Goal: Task Accomplishment & Management: Manage account settings

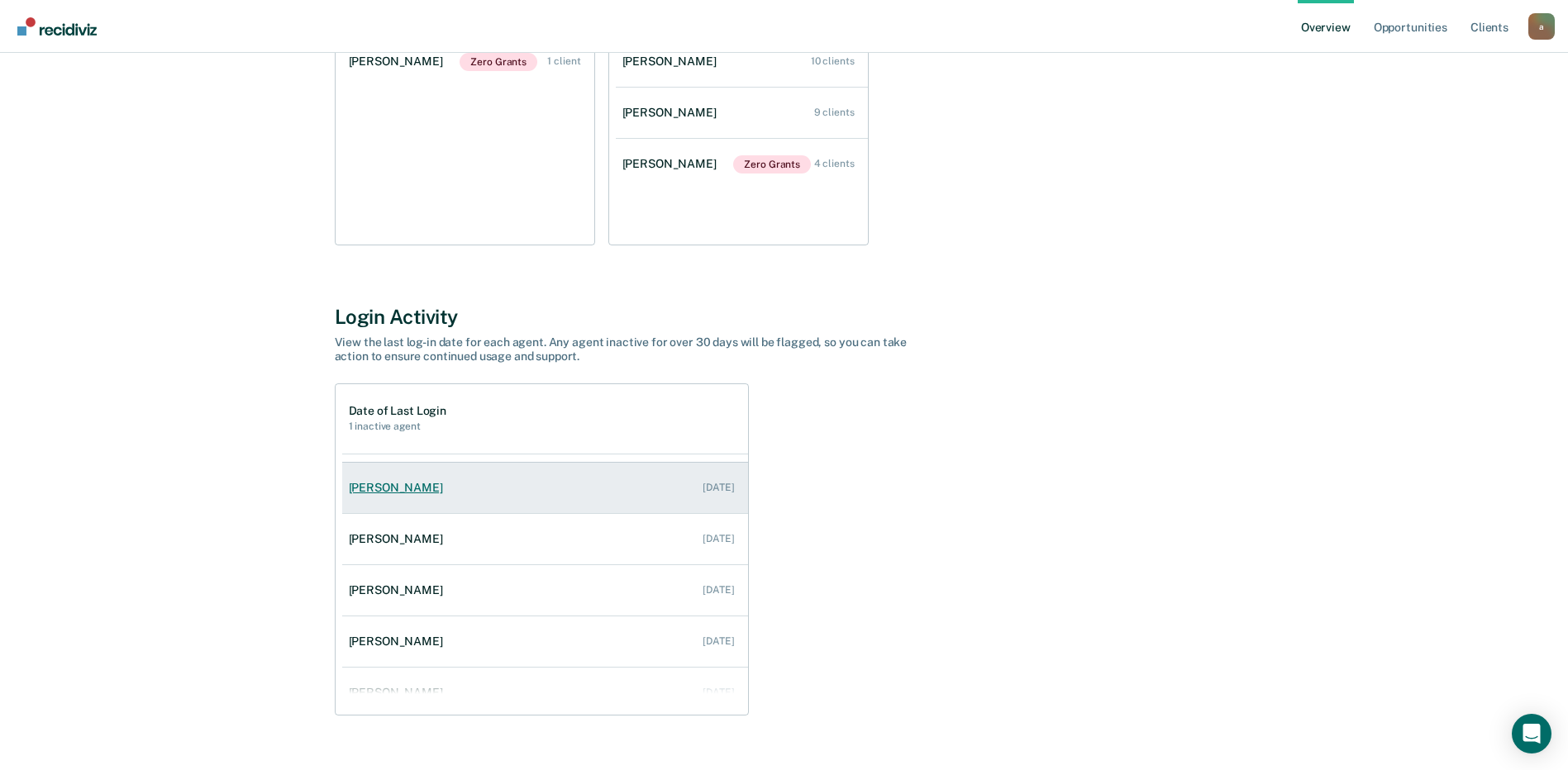
scroll to position [119, 0]
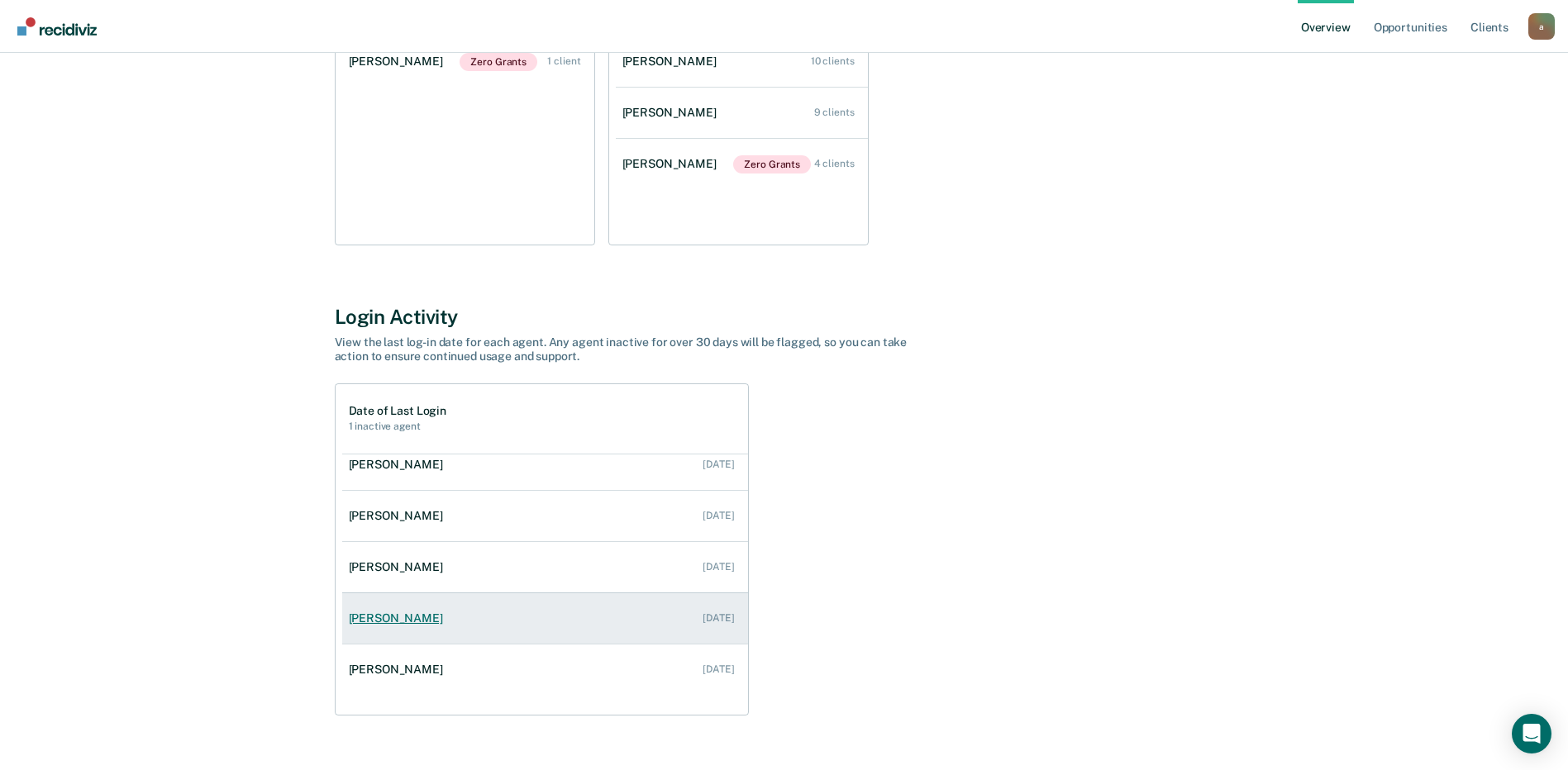
click at [391, 616] on div "[PERSON_NAME]" at bounding box center [399, 619] width 101 height 14
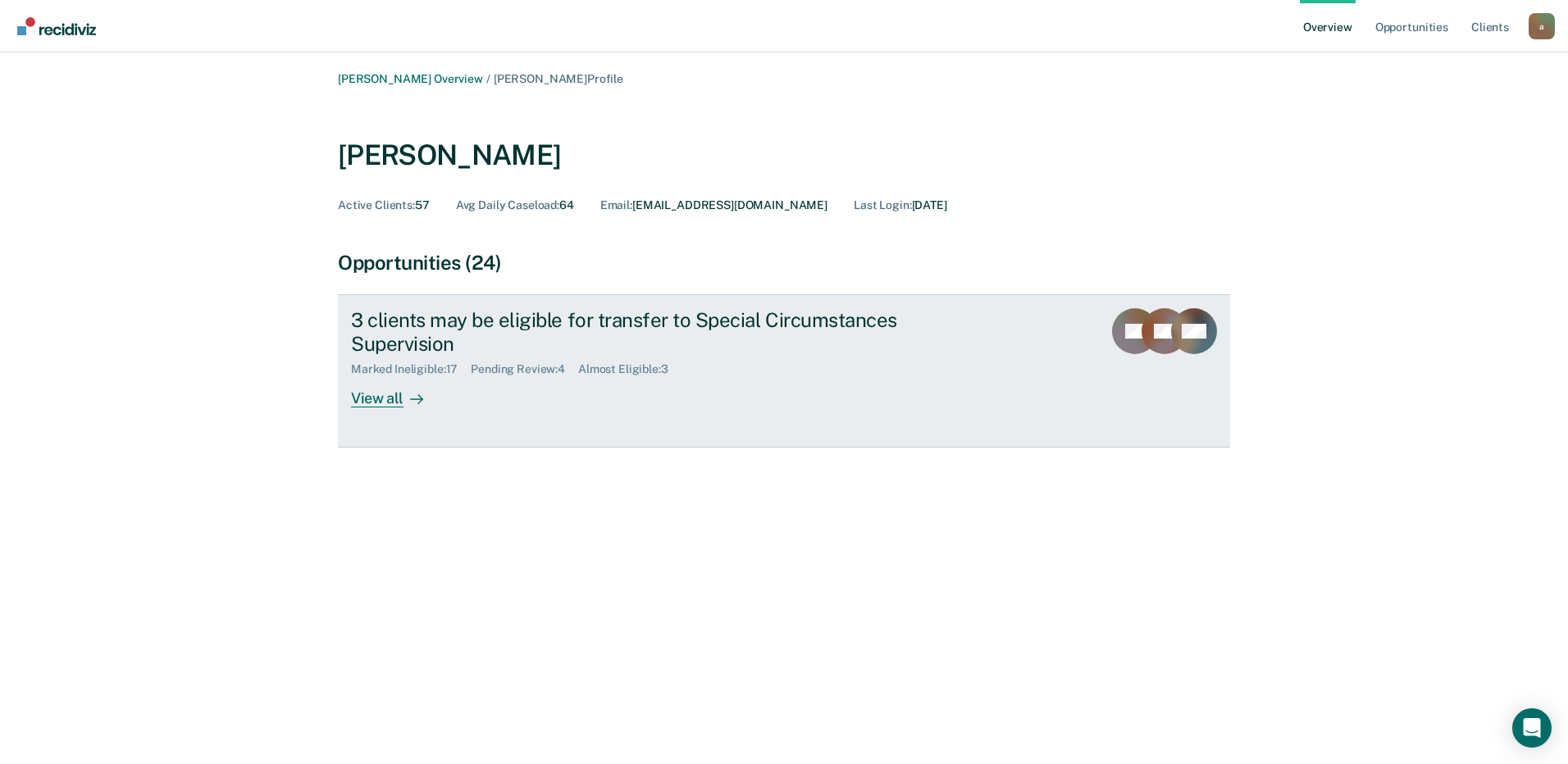
click at [365, 398] on div "View all" at bounding box center [397, 392] width 92 height 32
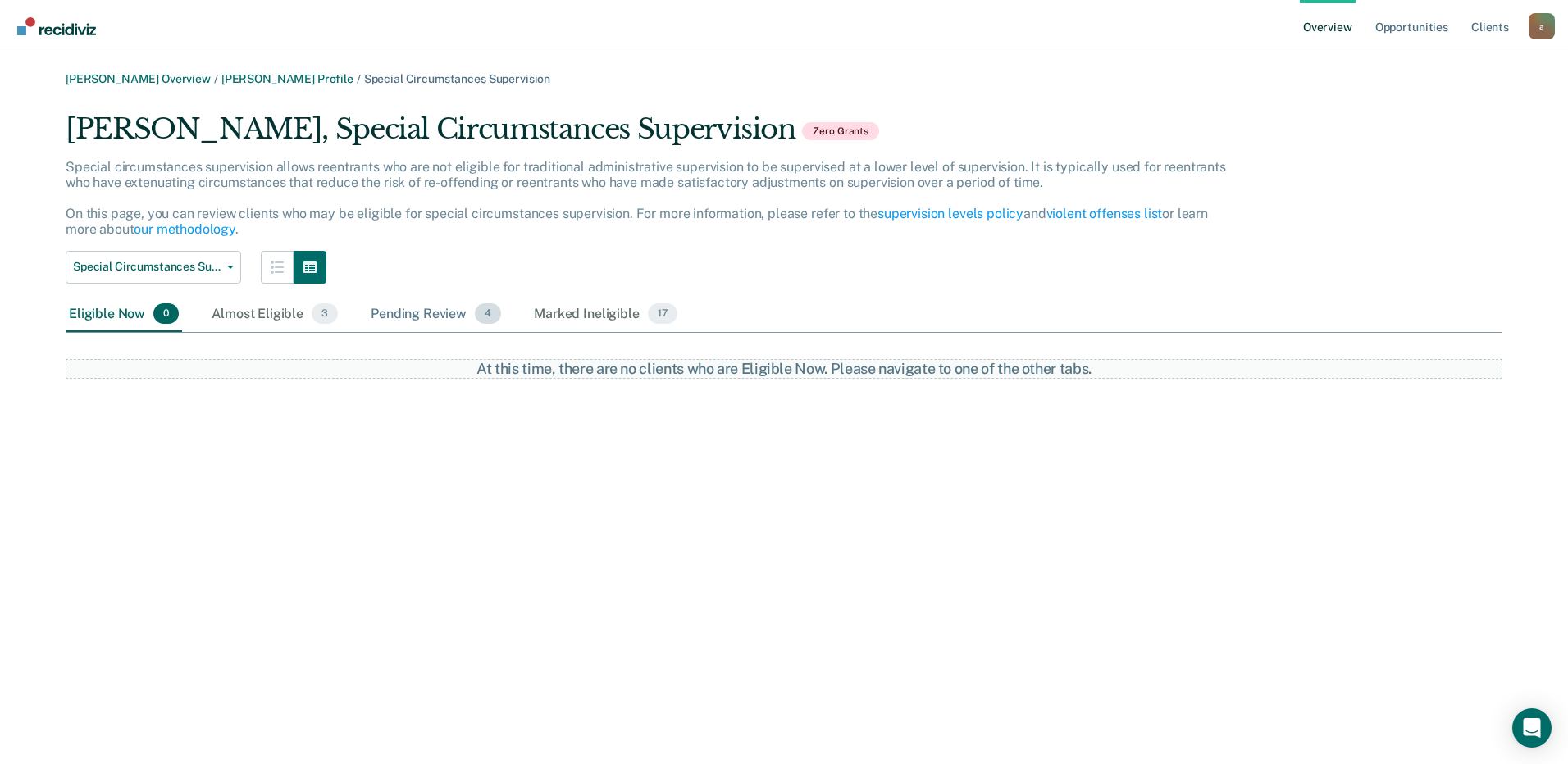
click at [389, 308] on div "Pending Review 4" at bounding box center [437, 315] width 137 height 36
